Goal: Information Seeking & Learning: Learn about a topic

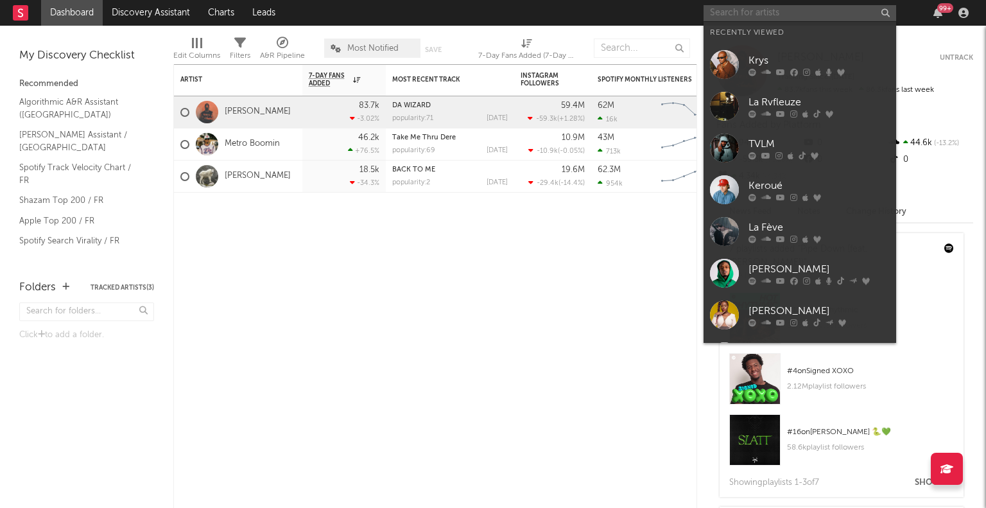
click at [748, 8] on input "text" at bounding box center [799, 13] width 193 height 16
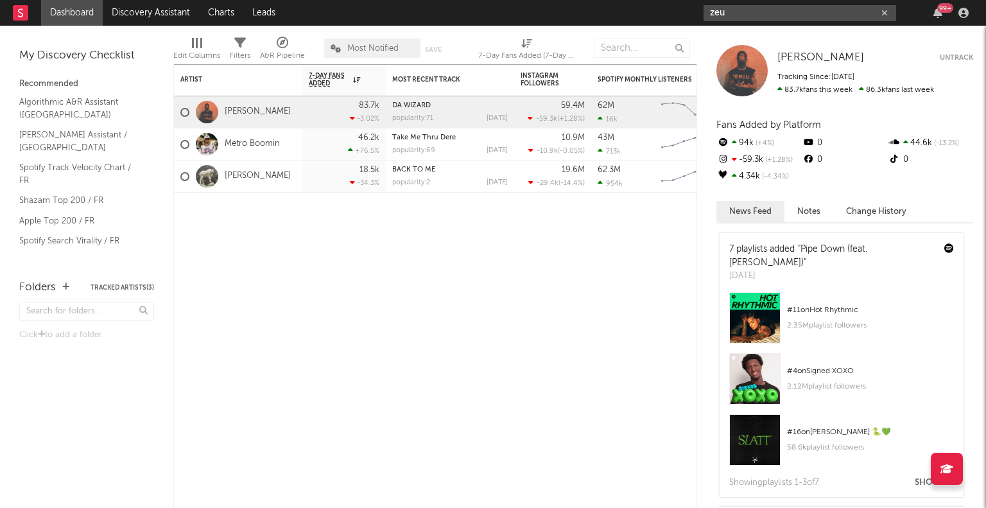
click at [764, 12] on input "zeu" at bounding box center [799, 13] width 193 height 16
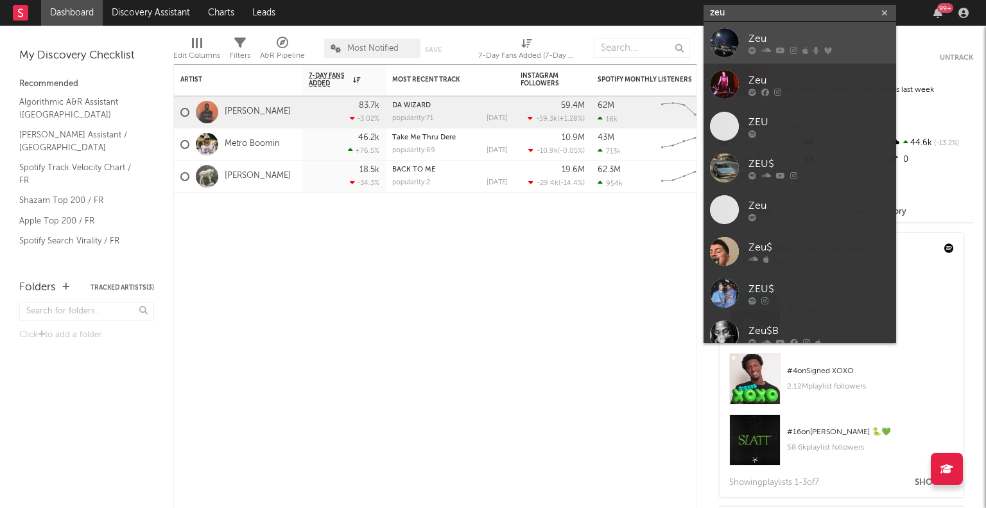
type input "zeu"
click at [757, 40] on div "Zeu" at bounding box center [818, 38] width 141 height 15
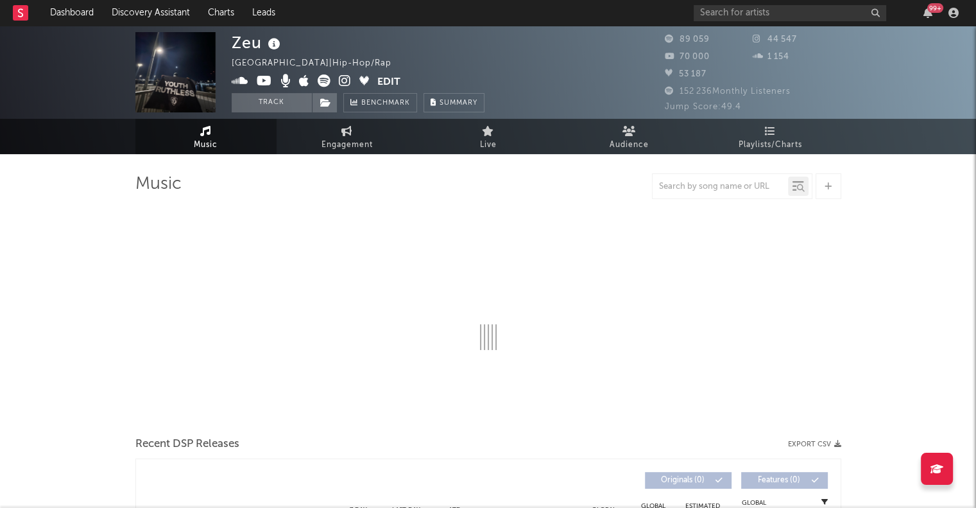
select select "6m"
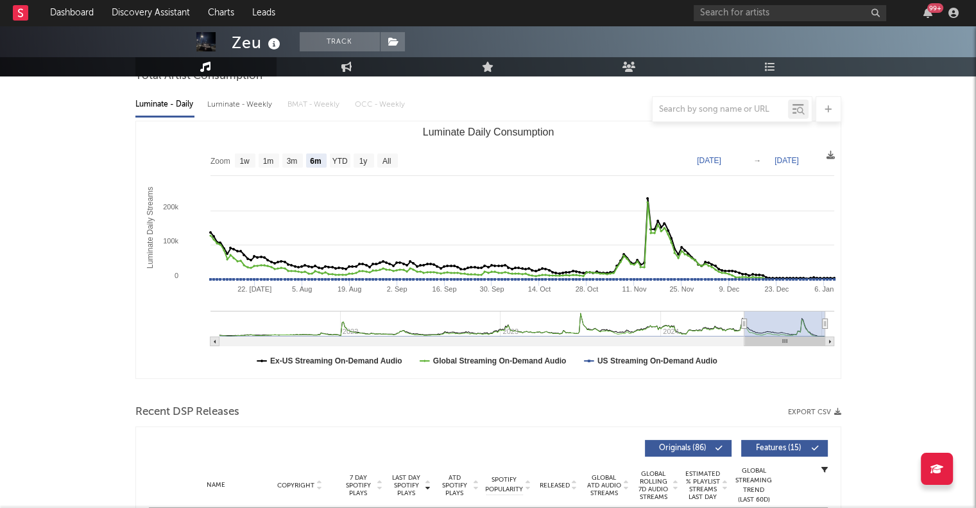
scroll to position [133, 0]
